Goal: Check status: Verify the current state of an ongoing process or item

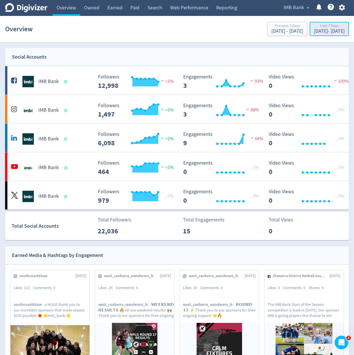
click at [324, 29] on div "[DATE] - [DATE]" at bounding box center [329, 31] width 31 height 5
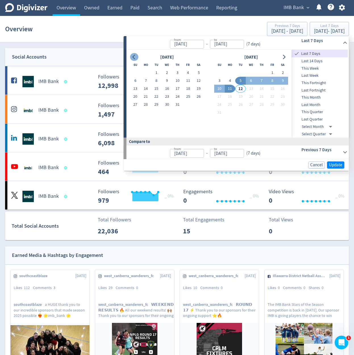
click at [131, 55] on button "Go to previous month" at bounding box center [134, 57] width 8 height 8
click at [145, 106] on button "30" at bounding box center [146, 104] width 11 height 8
type input "[DATE]"
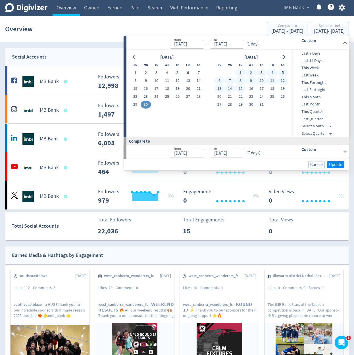
click at [242, 89] on button "15" at bounding box center [240, 89] width 11 height 8
type input "[DATE]"
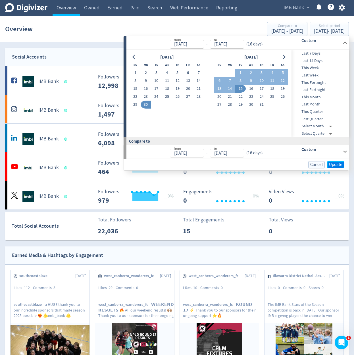
click at [333, 162] on span "Update" at bounding box center [335, 164] width 13 height 4
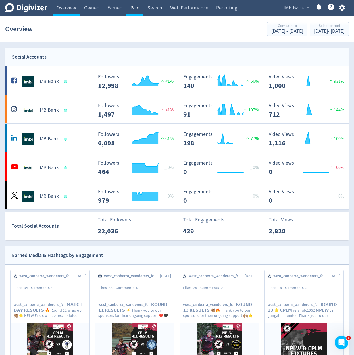
click at [132, 7] on link "Paid" at bounding box center [134, 8] width 17 height 16
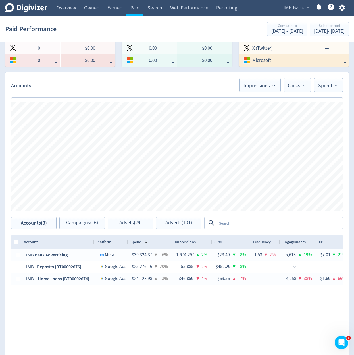
scroll to position [247, 0]
